Goal: Communication & Community: Ask a question

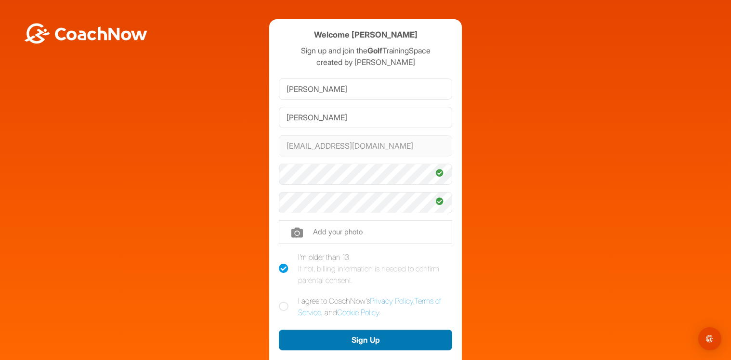
click at [340, 344] on button "Sign Up" at bounding box center [365, 340] width 173 height 21
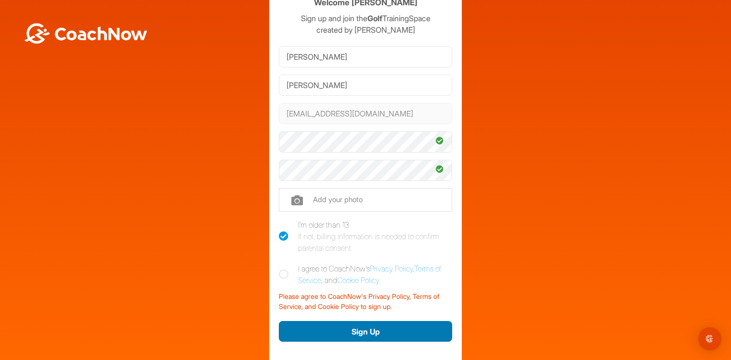
scroll to position [48, 0]
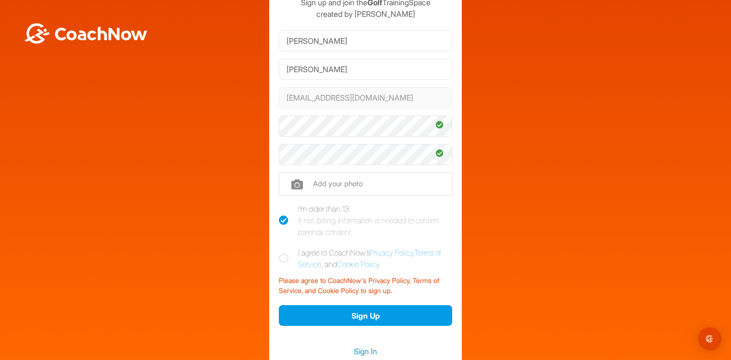
click at [280, 259] on icon at bounding box center [284, 259] width 10 height 10
click at [280, 253] on input "I agree to CoachNow's Privacy Policy , Terms of Service , and Cookie Policy ." at bounding box center [282, 250] width 6 height 6
checkbox input "true"
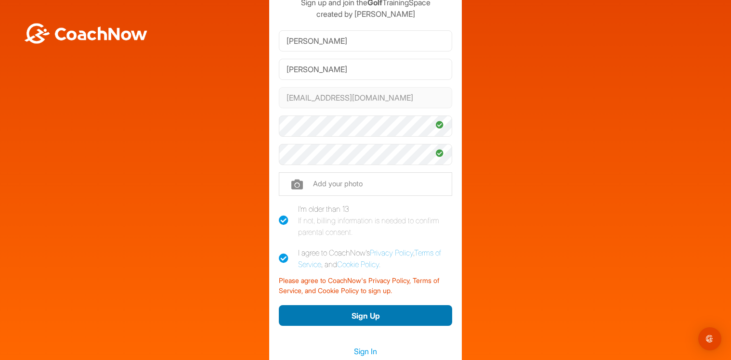
click at [370, 319] on button "Sign Up" at bounding box center [365, 315] width 173 height 21
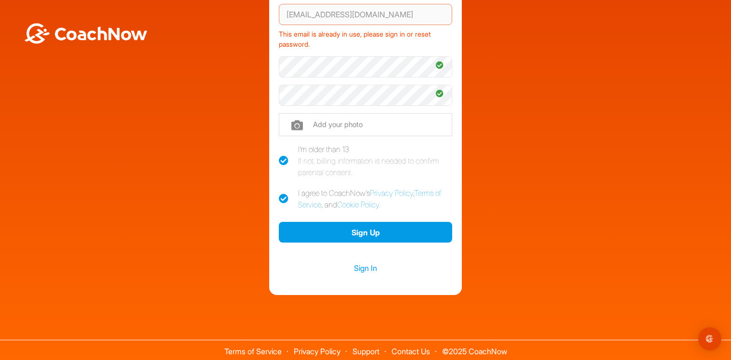
scroll to position [134, 0]
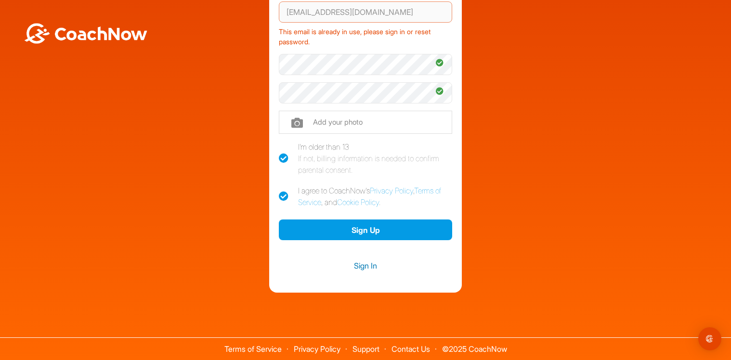
click at [363, 265] on link "Sign In" at bounding box center [365, 266] width 173 height 13
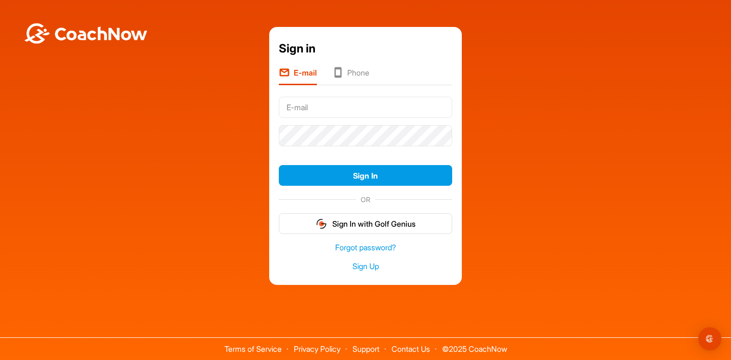
click at [299, 107] on input "text" at bounding box center [365, 107] width 173 height 21
type input "eiselemae@gmail.com"
click at [350, 248] on link "Forgot password?" at bounding box center [365, 247] width 173 height 11
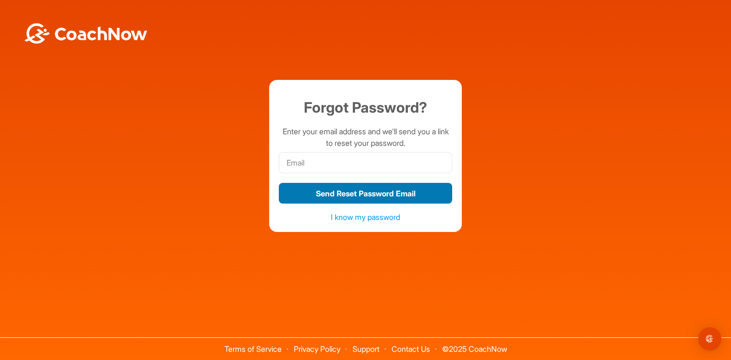
click at [354, 195] on button "Send Reset Password Email" at bounding box center [365, 193] width 173 height 21
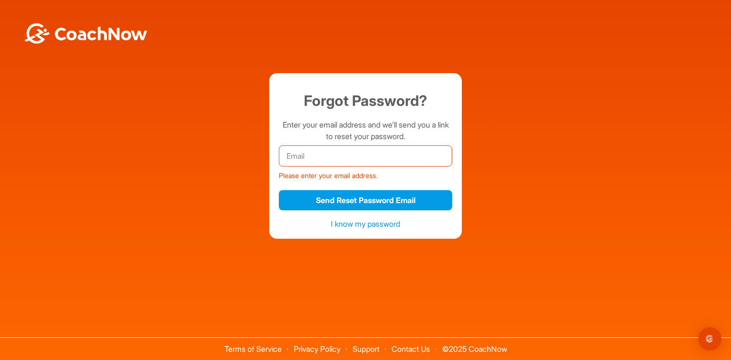
click at [309, 156] on input "email" at bounding box center [365, 155] width 173 height 21
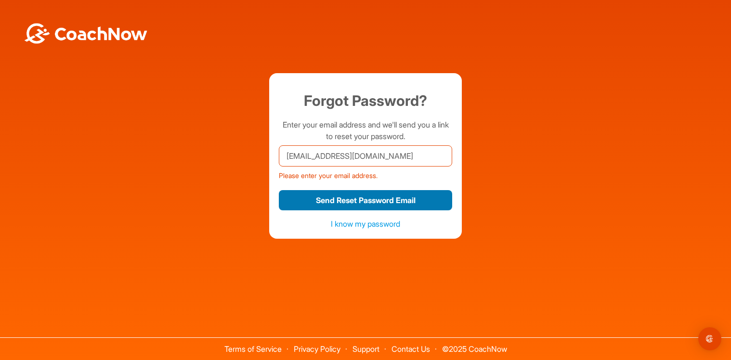
type input "eiselemae@gmail.com"
click at [342, 204] on button "Send Reset Password Email" at bounding box center [365, 200] width 173 height 21
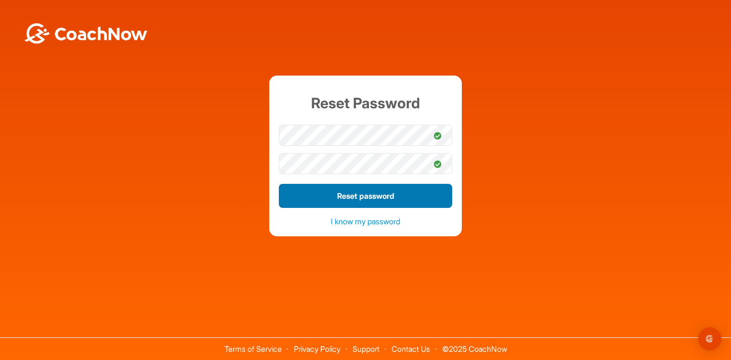
click at [376, 198] on button "Reset password" at bounding box center [365, 196] width 173 height 24
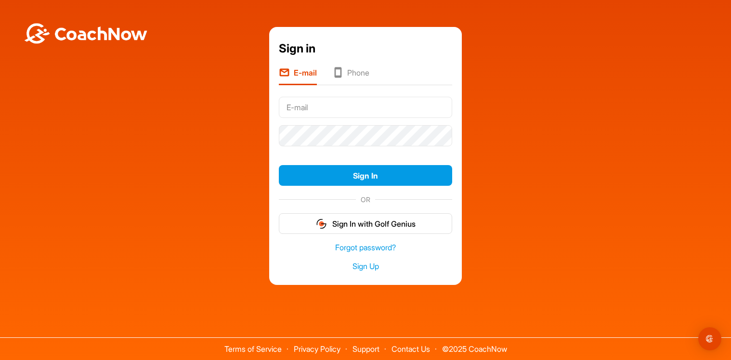
click at [294, 107] on input "text" at bounding box center [365, 107] width 173 height 21
type input "[EMAIL_ADDRESS][DOMAIN_NAME]"
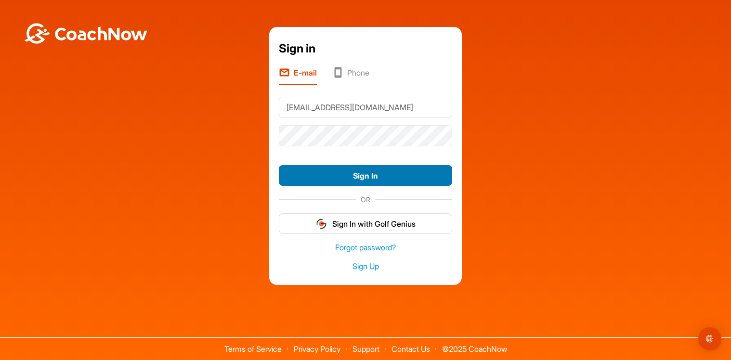
click at [365, 176] on button "Sign In" at bounding box center [365, 175] width 173 height 21
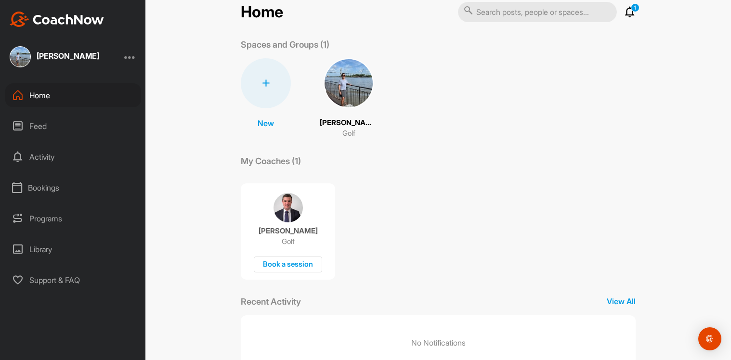
scroll to position [2, 0]
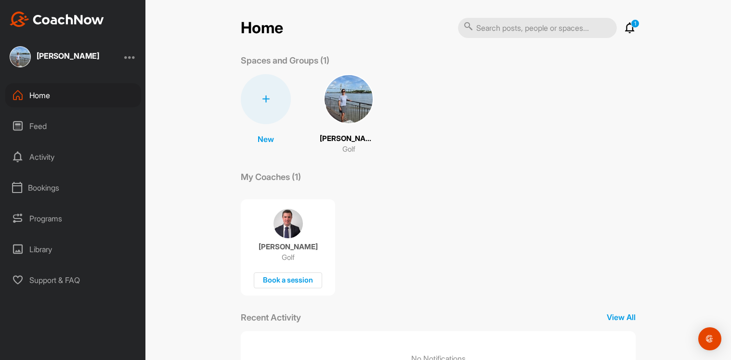
click at [504, 27] on input "text" at bounding box center [537, 28] width 159 height 20
type input "krista dunton"
click at [466, 29] on icon at bounding box center [469, 26] width 10 height 10
click at [628, 27] on icon at bounding box center [630, 28] width 12 height 12
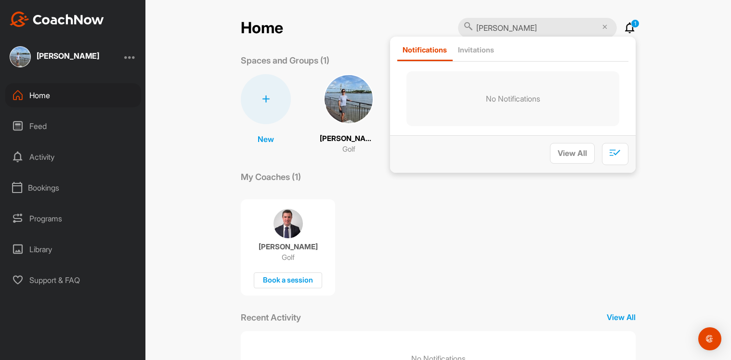
click at [628, 27] on icon at bounding box center [630, 28] width 12 height 12
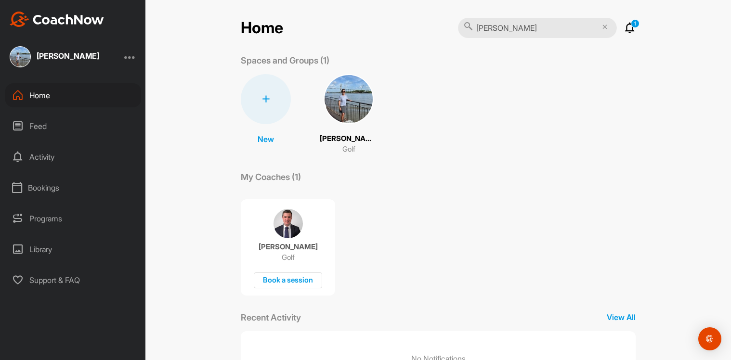
click at [465, 28] on icon at bounding box center [469, 26] width 10 height 10
click at [535, 32] on input "krista dunton" at bounding box center [537, 28] width 159 height 20
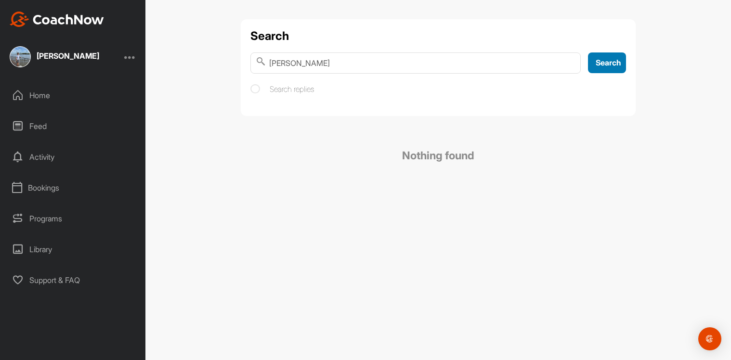
click at [606, 62] on span "Search" at bounding box center [609, 63] width 26 height 10
click at [38, 98] on div "Home" at bounding box center [73, 95] width 136 height 24
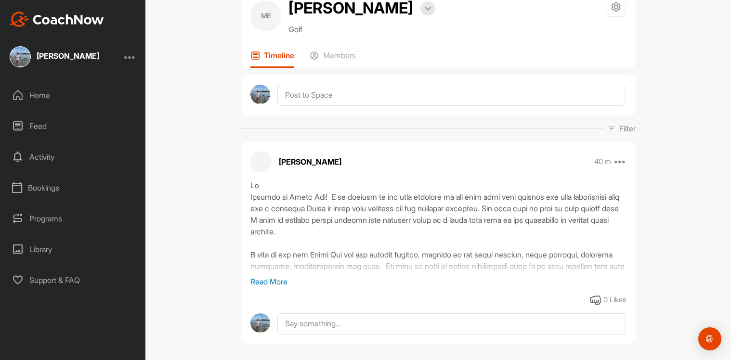
scroll to position [46, 0]
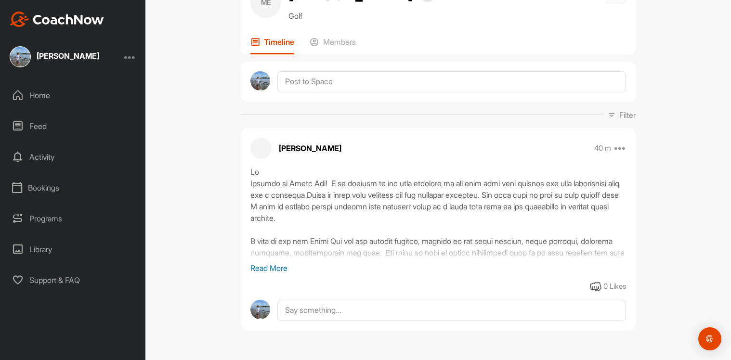
click at [271, 267] on p "Read More" at bounding box center [438, 268] width 376 height 12
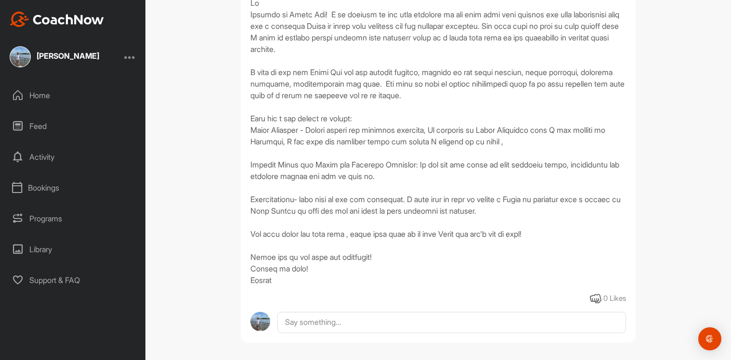
scroll to position [227, 0]
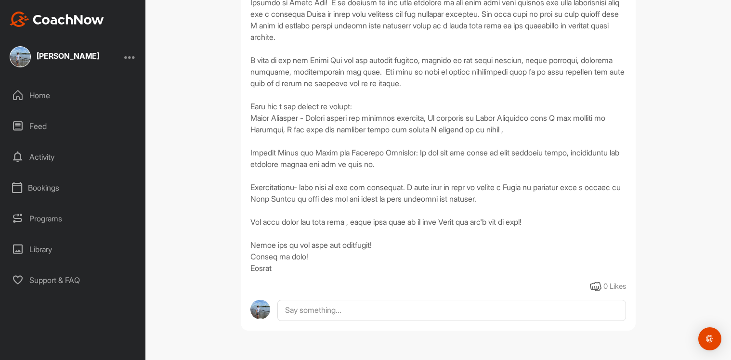
click at [39, 99] on div "Home" at bounding box center [73, 95] width 136 height 24
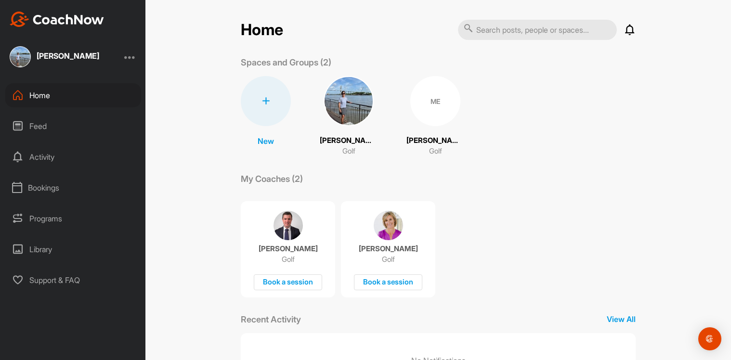
click at [38, 127] on div "Feed" at bounding box center [73, 126] width 136 height 24
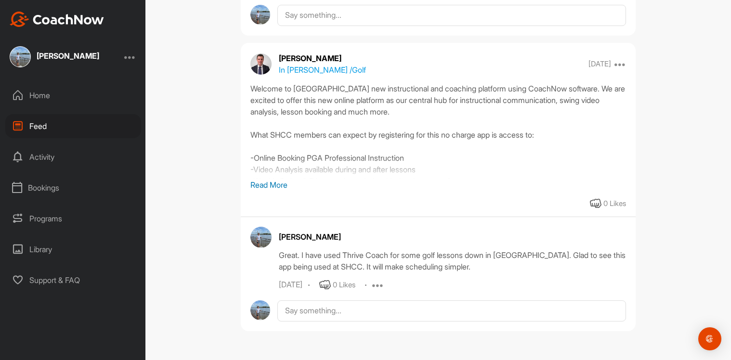
scroll to position [292, 0]
click at [39, 159] on div "Activity" at bounding box center [73, 157] width 136 height 24
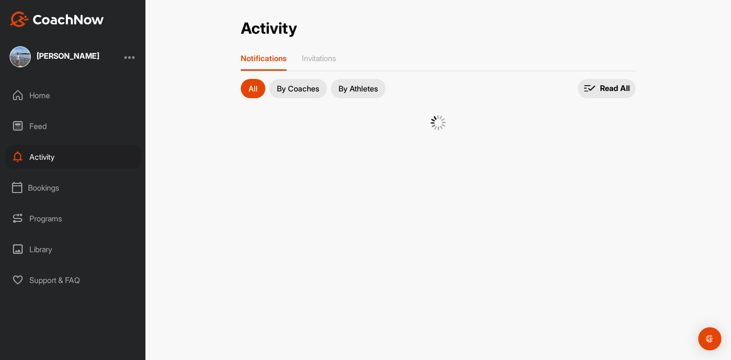
click at [298, 91] on p "By Coaches" at bounding box center [298, 89] width 42 height 8
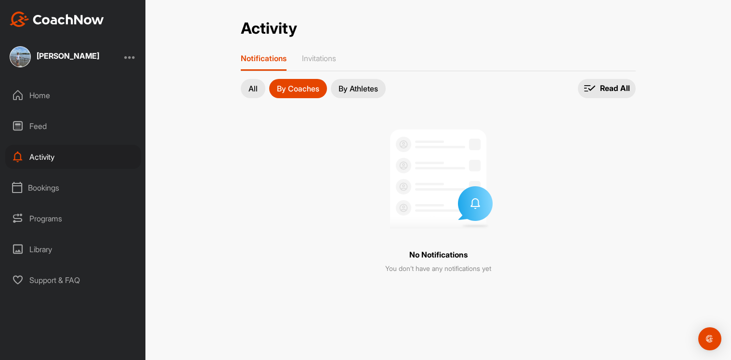
click at [45, 188] on div "Bookings" at bounding box center [73, 188] width 136 height 24
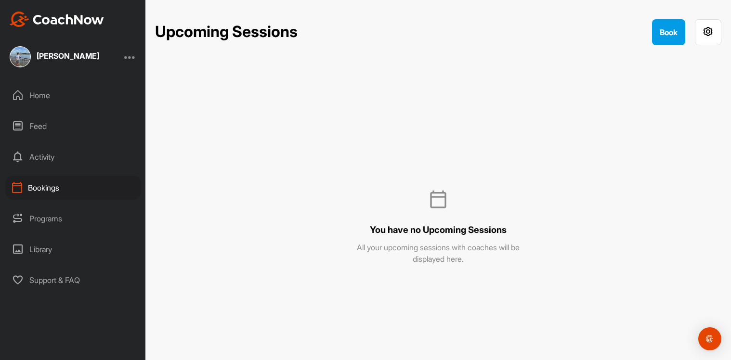
click at [43, 190] on div "Bookings" at bounding box center [73, 188] width 136 height 24
click at [47, 219] on div "Programs" at bounding box center [73, 219] width 136 height 24
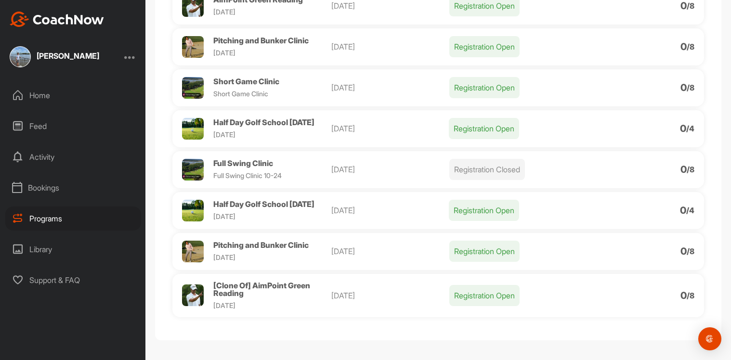
scroll to position [240, 0]
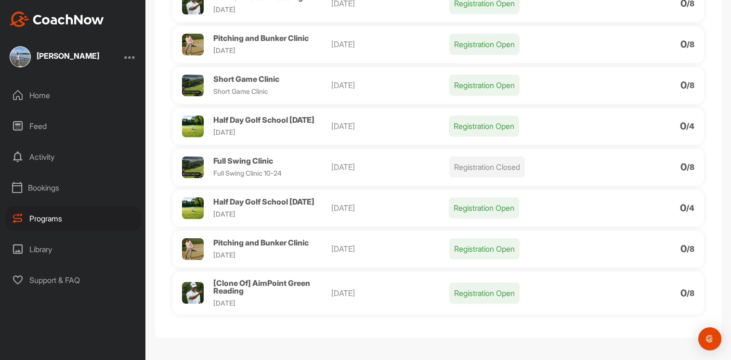
click at [37, 251] on div "Library" at bounding box center [73, 249] width 136 height 24
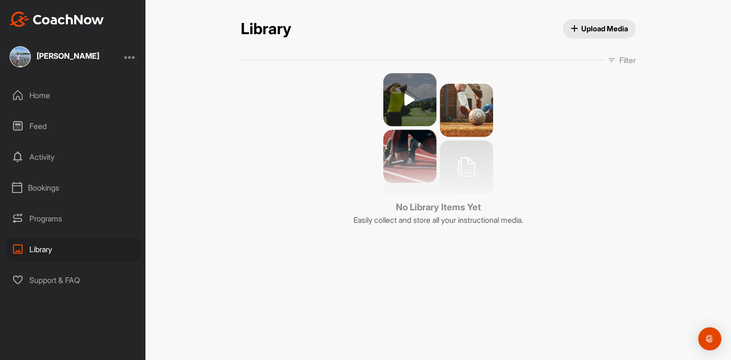
click at [40, 281] on div "Support & FAQ" at bounding box center [73, 280] width 136 height 24
click at [43, 218] on div "Programs" at bounding box center [73, 219] width 136 height 24
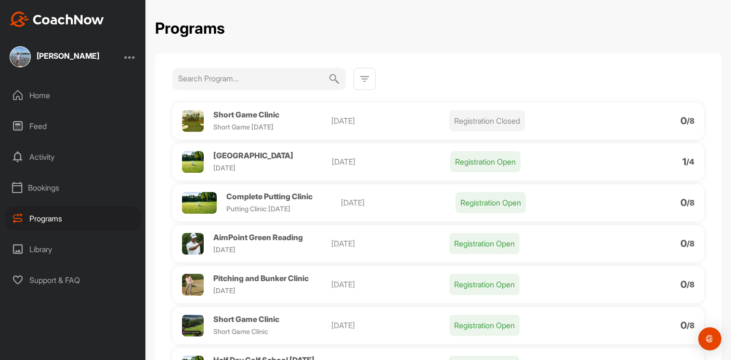
click at [254, 82] on input at bounding box center [253, 78] width 150 height 21
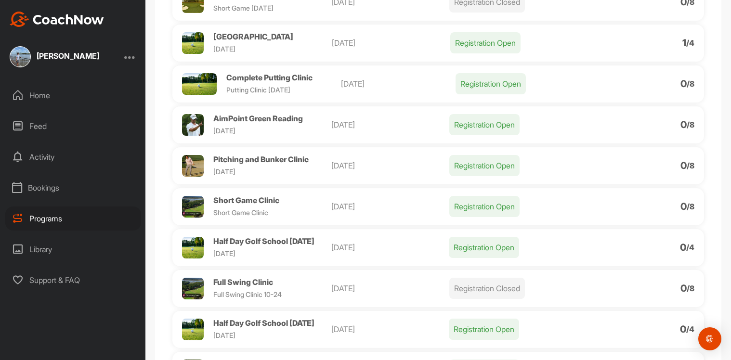
scroll to position [144, 0]
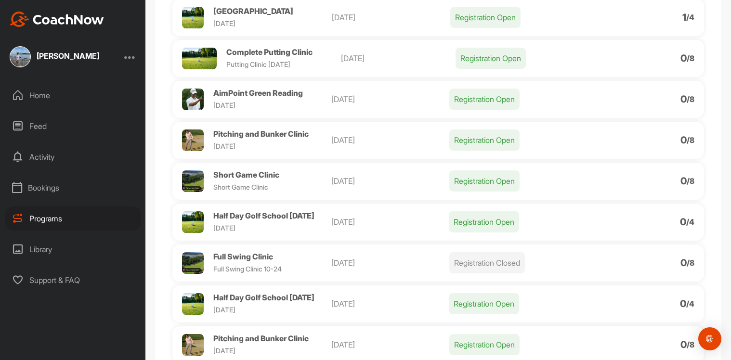
click at [229, 216] on span "Half Day Golf School [DATE]" at bounding box center [263, 216] width 101 height 10
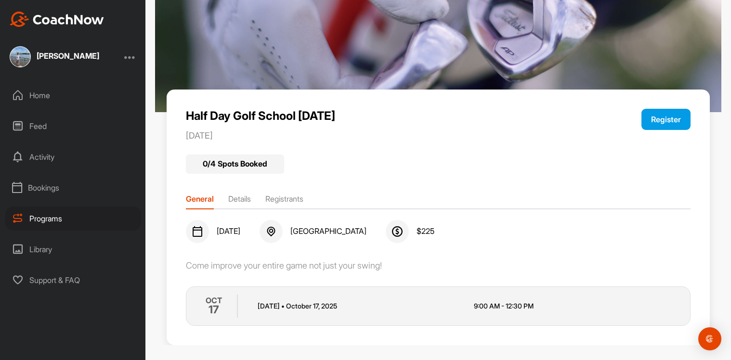
scroll to position [59, 0]
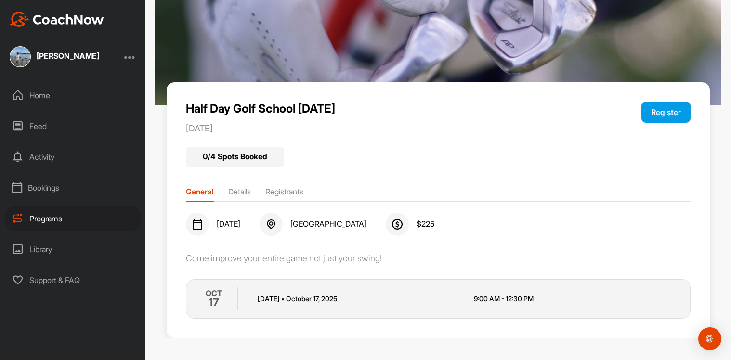
click at [49, 219] on div "Programs" at bounding box center [73, 219] width 136 height 24
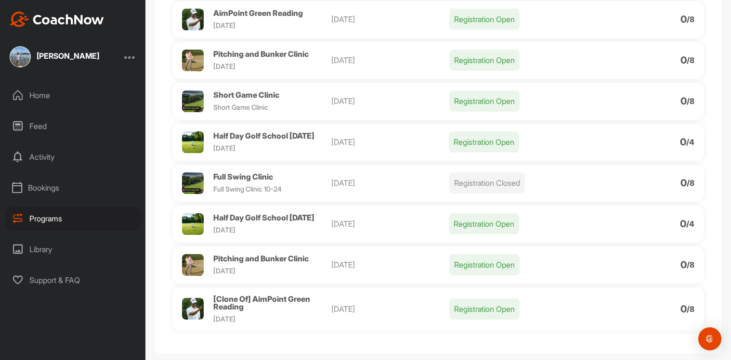
scroll to position [240, 0]
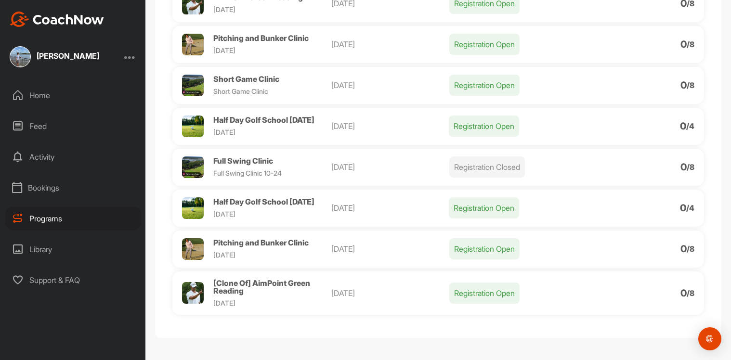
click at [262, 243] on span "Pitching and Bunker Clinic" at bounding box center [260, 243] width 95 height 10
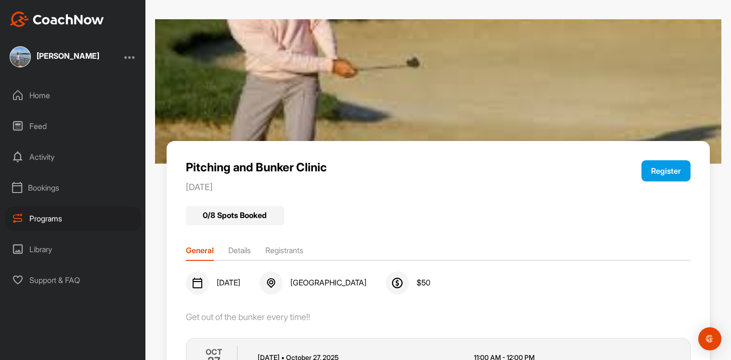
click at [43, 97] on div "Home" at bounding box center [73, 95] width 136 height 24
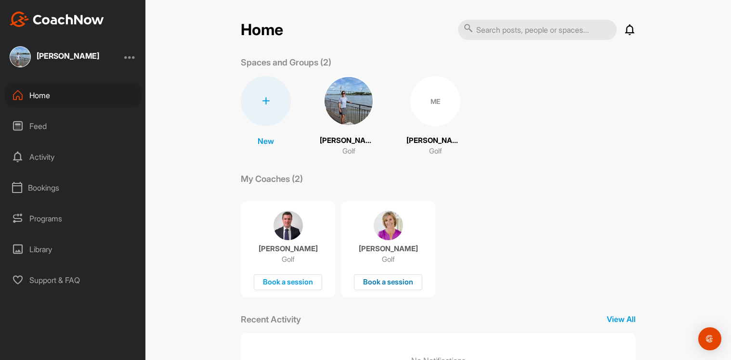
click at [385, 285] on div "Book a session" at bounding box center [388, 282] width 68 height 16
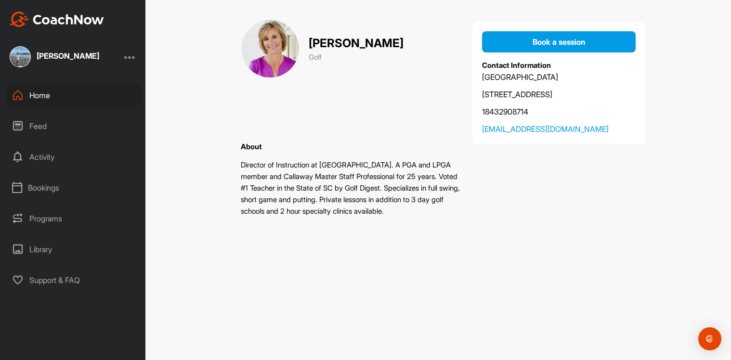
click at [36, 222] on div "Programs" at bounding box center [73, 219] width 136 height 24
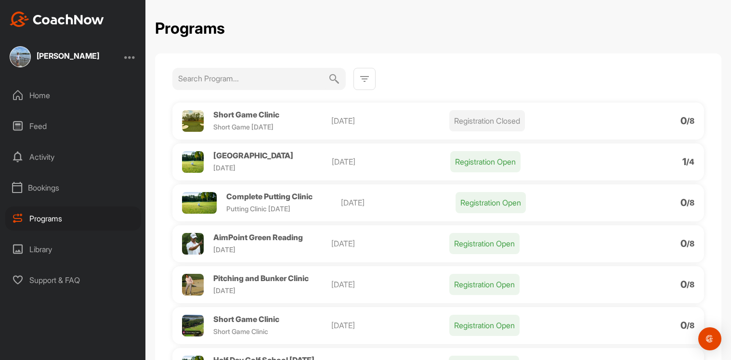
click at [250, 83] on input at bounding box center [253, 78] width 150 height 21
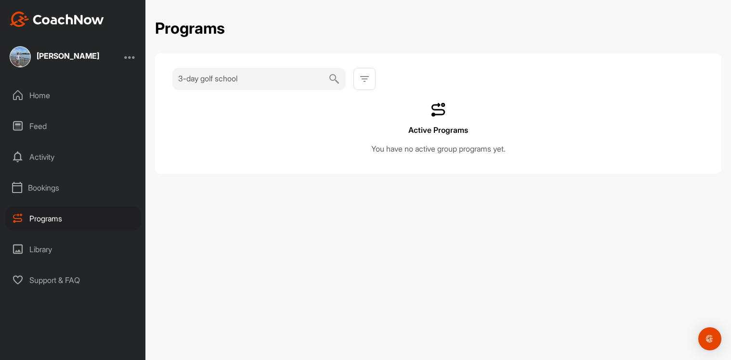
type input "3-day golf school"
click at [277, 159] on div "3-day golf school Active Programs You have no active group programs yet." at bounding box center [438, 113] width 566 height 120
click at [39, 97] on div "Home" at bounding box center [73, 95] width 136 height 24
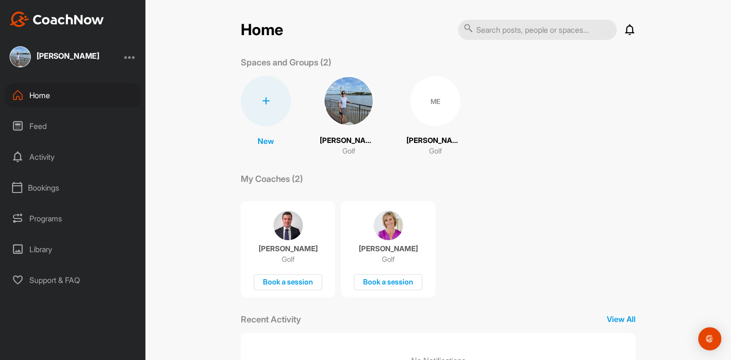
drag, startPoint x: 534, startPoint y: 193, endPoint x: 418, endPoint y: 100, distance: 148.7
click at [418, 100] on div "ME" at bounding box center [435, 101] width 50 height 50
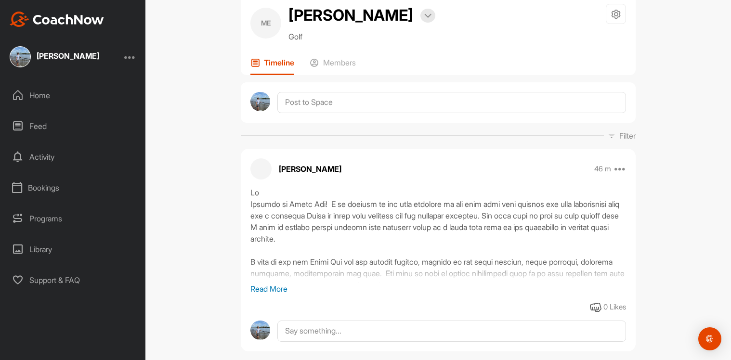
scroll to position [46, 0]
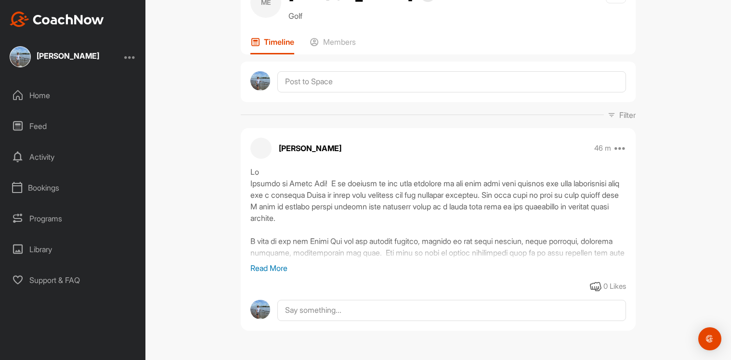
click at [269, 270] on p "Read More" at bounding box center [438, 268] width 376 height 12
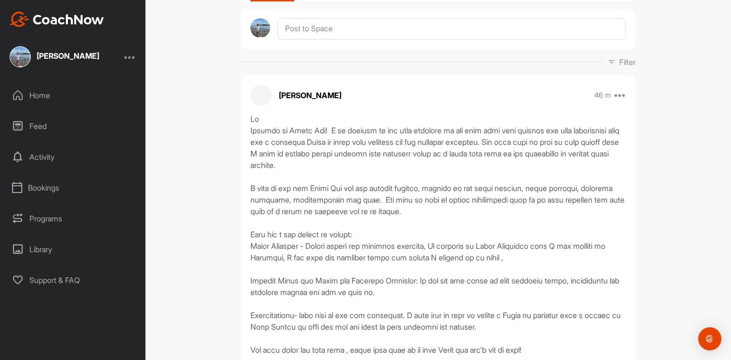
scroll to position [0, 0]
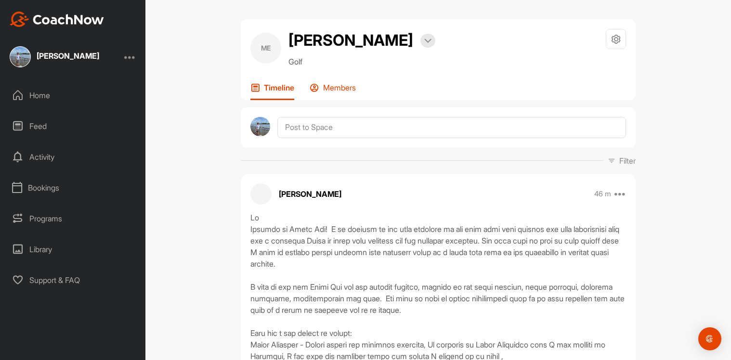
click at [326, 87] on p "Members" at bounding box center [339, 88] width 33 height 10
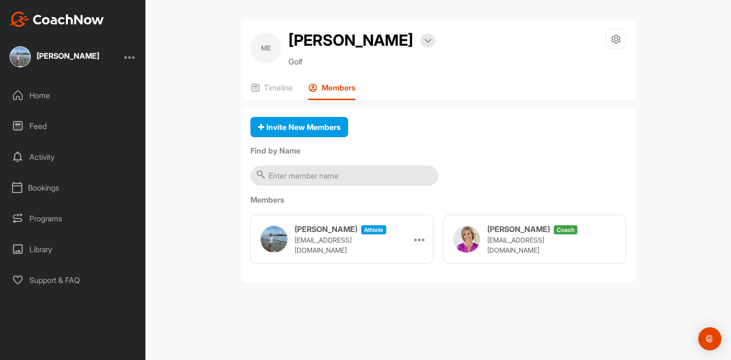
click at [38, 159] on div "Activity" at bounding box center [73, 157] width 136 height 24
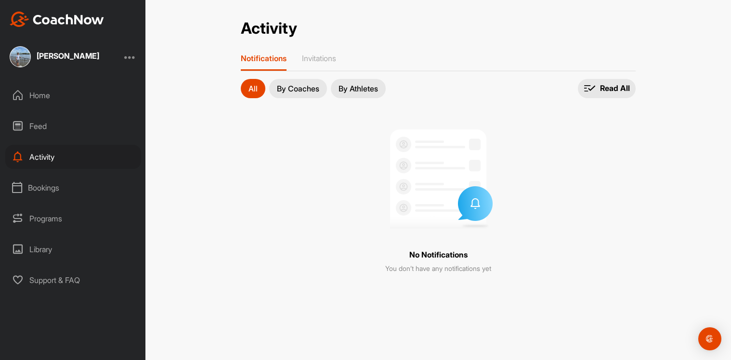
click at [41, 217] on div "Programs" at bounding box center [73, 219] width 136 height 24
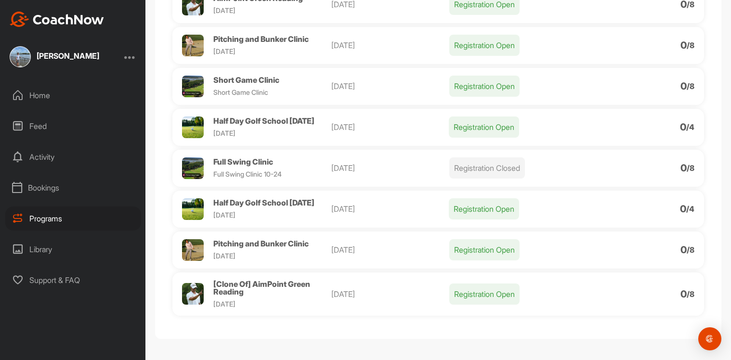
scroll to position [240, 0]
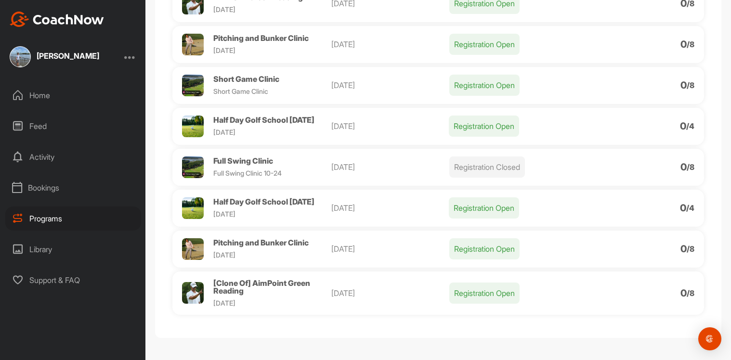
click at [36, 250] on div "Library" at bounding box center [73, 249] width 136 height 24
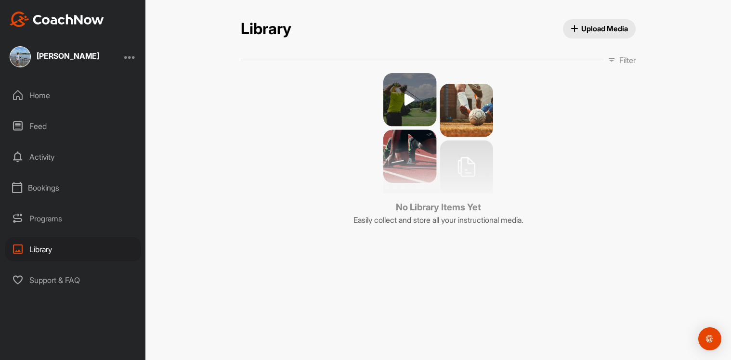
click at [38, 187] on div "Bookings" at bounding box center [73, 188] width 136 height 24
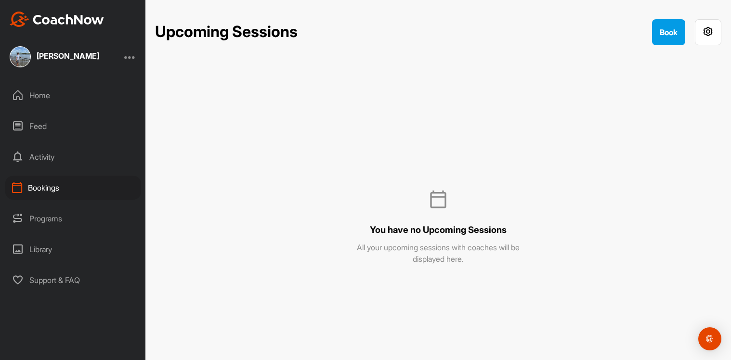
click at [41, 188] on div "Bookings" at bounding box center [73, 188] width 136 height 24
click at [39, 157] on div "Activity" at bounding box center [73, 157] width 136 height 24
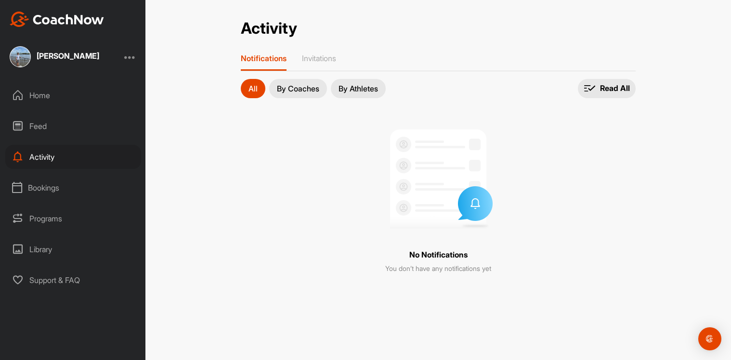
click at [39, 96] on div "Home" at bounding box center [73, 95] width 136 height 24
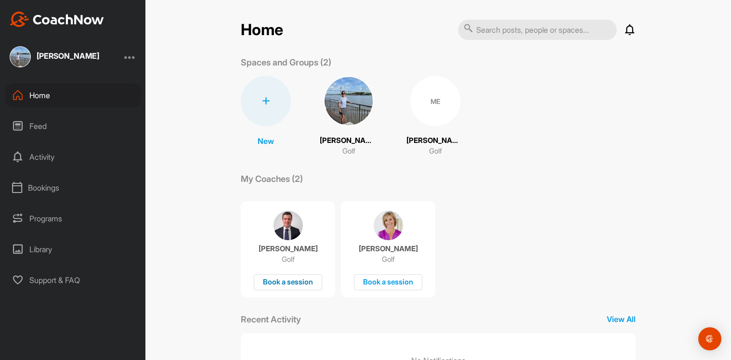
click at [283, 285] on div "Book a session" at bounding box center [288, 282] width 68 height 16
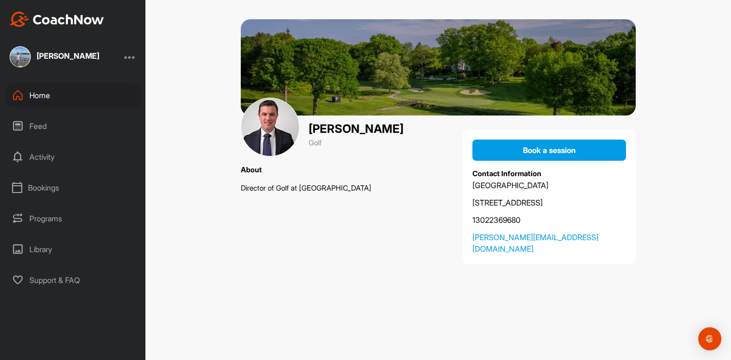
click at [50, 60] on div "[PERSON_NAME]" at bounding box center [68, 57] width 63 height 12
click at [56, 61] on div "[PERSON_NAME]" at bounding box center [68, 57] width 63 height 12
click at [39, 94] on div "Home" at bounding box center [73, 95] width 136 height 24
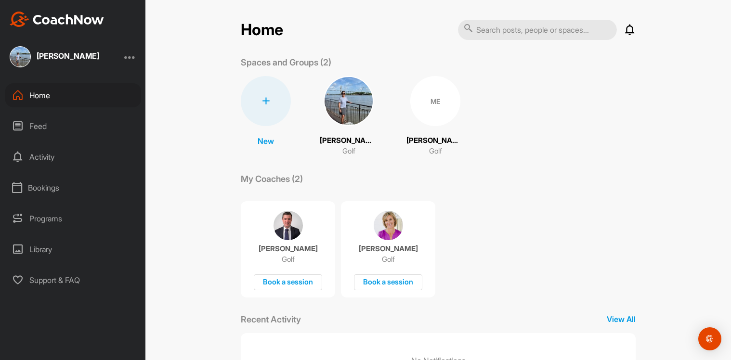
click at [484, 31] on input "text" at bounding box center [537, 30] width 159 height 20
click at [488, 32] on input "text" at bounding box center [537, 30] width 159 height 20
type input "[PERSON_NAME]"
click at [464, 31] on icon at bounding box center [469, 28] width 10 height 10
click at [627, 30] on icon at bounding box center [630, 30] width 12 height 12
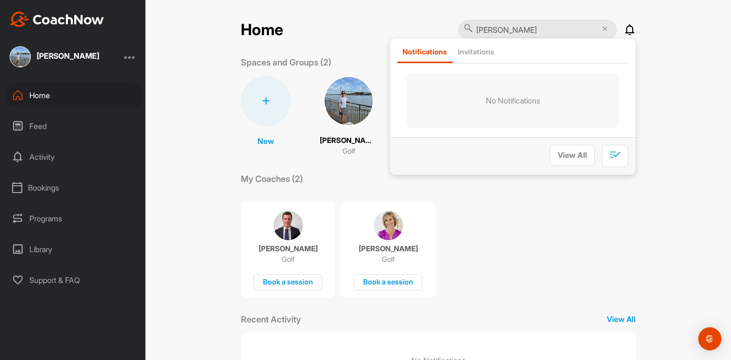
click at [549, 80] on p "No Notifications" at bounding box center [512, 100] width 213 height 55
click at [443, 175] on div "My Coaches (2)" at bounding box center [438, 178] width 395 height 13
click at [541, 26] on input "[PERSON_NAME]" at bounding box center [537, 30] width 159 height 20
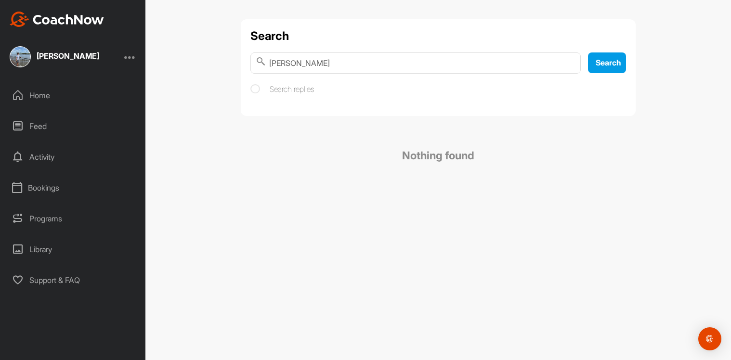
click at [287, 67] on input "[PERSON_NAME]" at bounding box center [415, 62] width 330 height 21
type input "[PERSON_NAME]"
click at [605, 62] on span "Search" at bounding box center [609, 63] width 26 height 10
click at [255, 90] on icon at bounding box center [255, 89] width 10 height 10
click at [255, 90] on input "Search replies" at bounding box center [253, 86] width 6 height 6
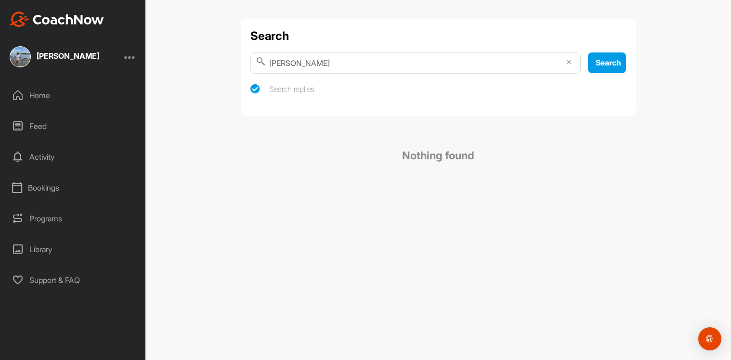
click at [255, 90] on icon at bounding box center [255, 89] width 10 height 10
click at [255, 90] on input "Search replies" at bounding box center [253, 86] width 6 height 6
checkbox input "false"
click at [540, 217] on div "Search [PERSON_NAME] Search Search replies Nothing found" at bounding box center [438, 180] width 586 height 360
click at [41, 98] on div "Home" at bounding box center [73, 95] width 136 height 24
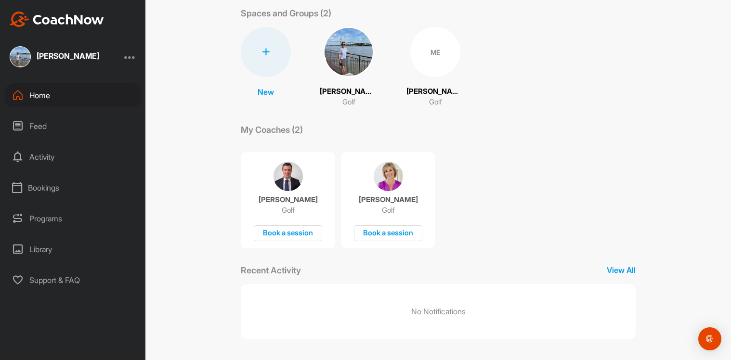
scroll to position [50, 0]
click at [377, 231] on div "Book a session" at bounding box center [388, 232] width 68 height 16
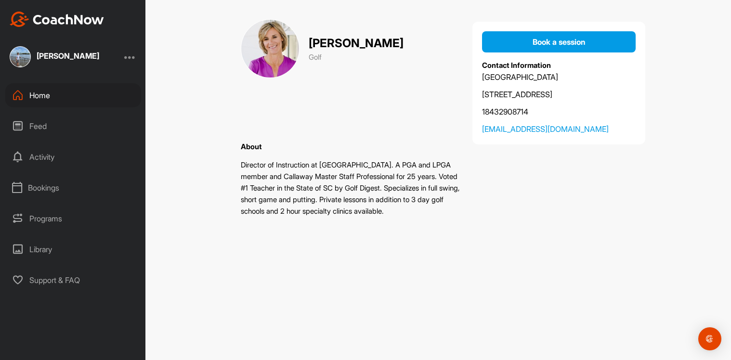
click at [40, 126] on div "Feed" at bounding box center [73, 126] width 136 height 24
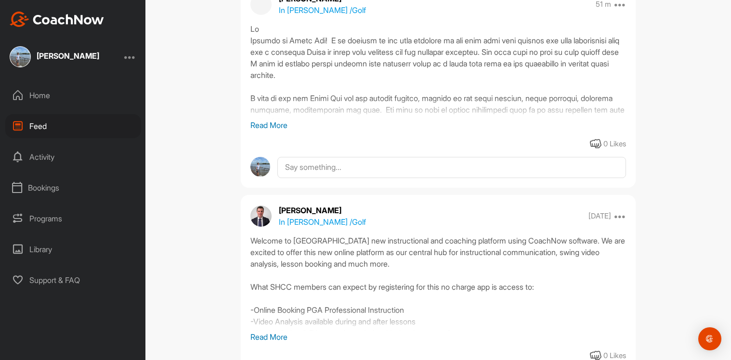
scroll to position [144, 0]
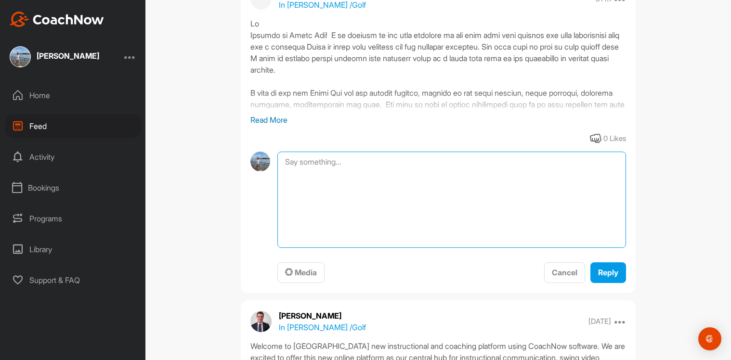
click at [286, 162] on textarea at bounding box center [451, 200] width 349 height 96
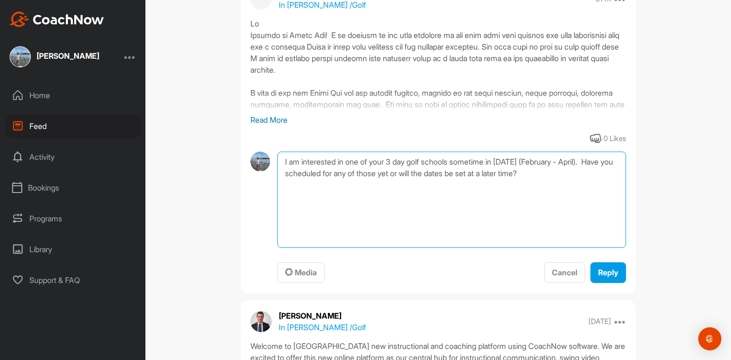
click at [506, 209] on textarea "I am interested in one of your 3 day golf schools sometime in [DATE] (February …" at bounding box center [451, 200] width 349 height 96
click at [587, 230] on textarea "I am interested in one of your 3 day golf schools sometime in [DATE] (February …" at bounding box center [451, 200] width 349 height 96
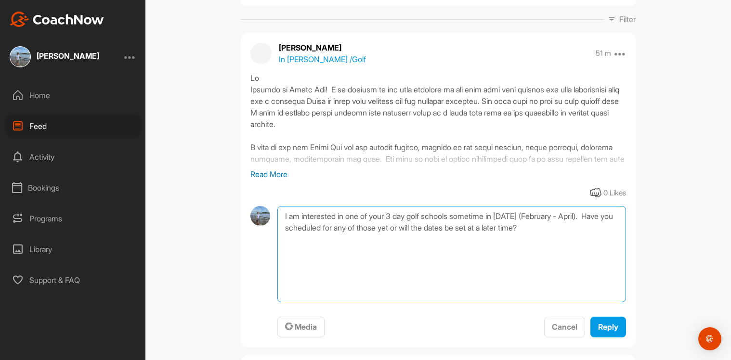
scroll to position [193, 0]
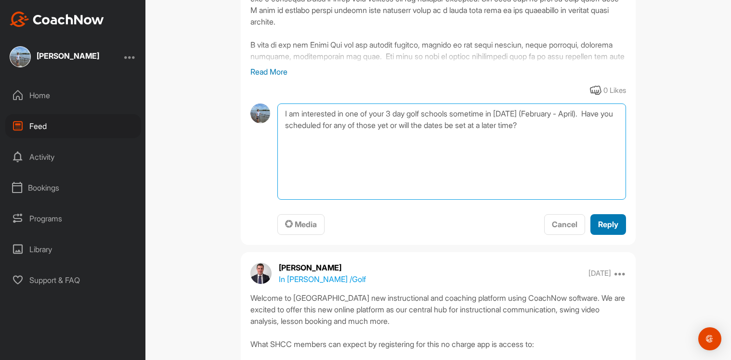
type textarea "I am interested in one of your 3 day golf schools sometime in [DATE] (February …"
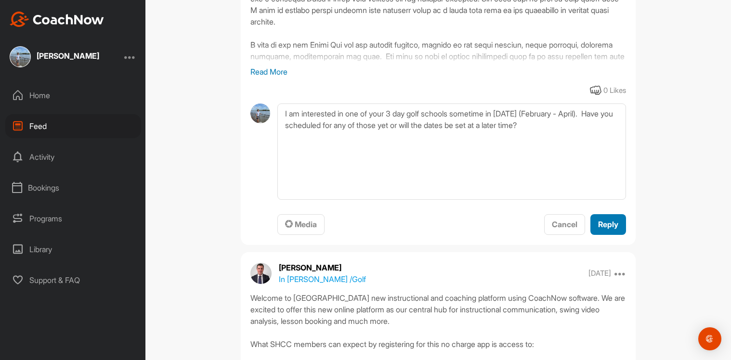
click at [598, 225] on span "Reply" at bounding box center [608, 225] width 20 height 10
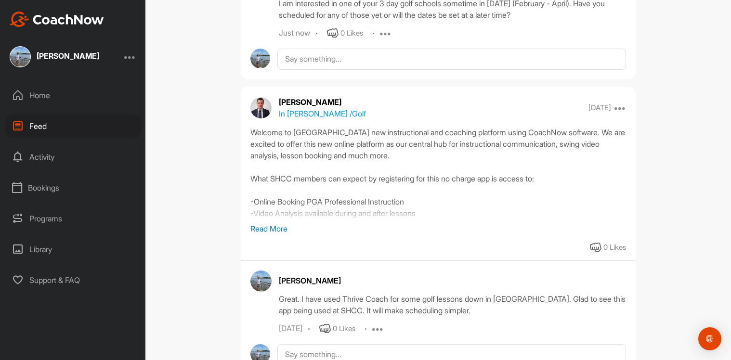
scroll to position [337, 0]
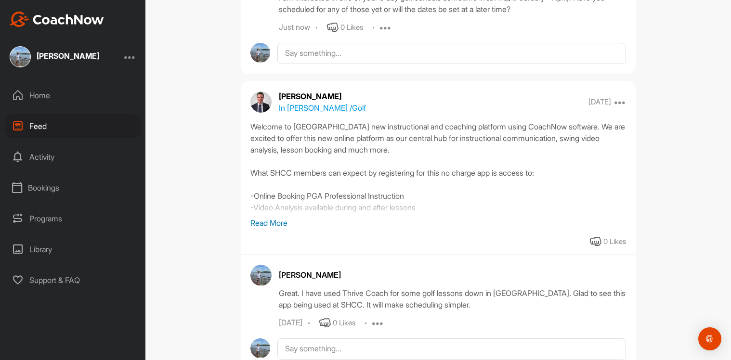
click at [271, 224] on p "Read More" at bounding box center [438, 223] width 376 height 12
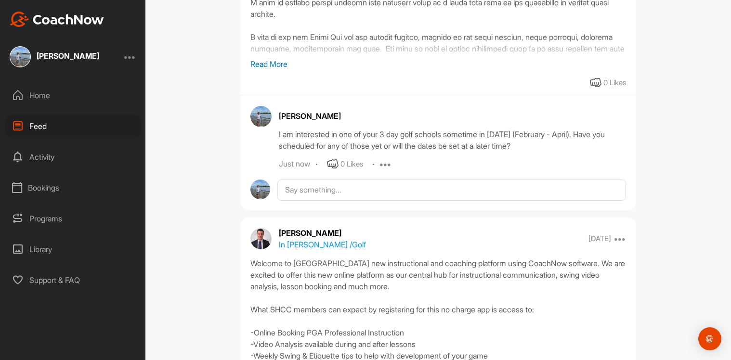
scroll to position [0, 0]
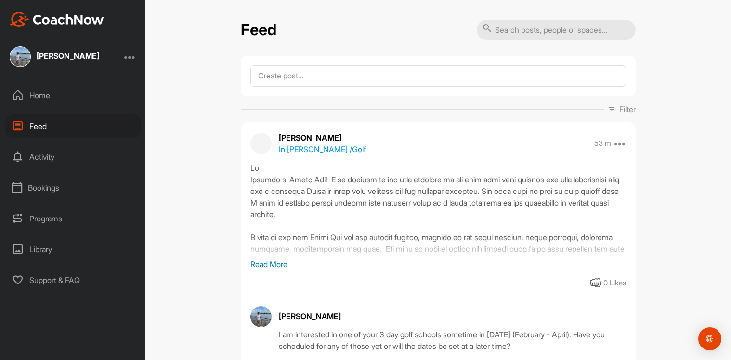
click at [45, 95] on div "Home" at bounding box center [73, 95] width 136 height 24
